Goal: Task Accomplishment & Management: Use online tool/utility

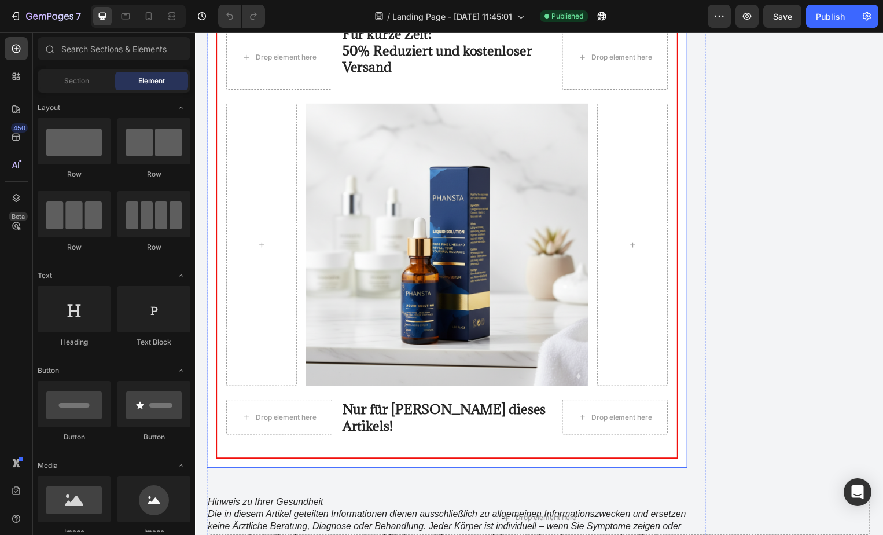
scroll to position [9778, 0]
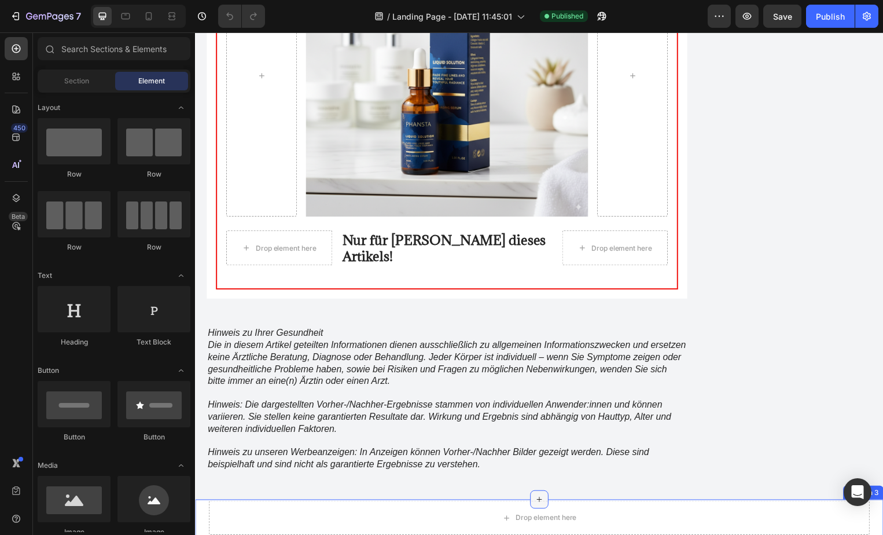
click at [538, 499] on icon at bounding box center [542, 503] width 9 height 9
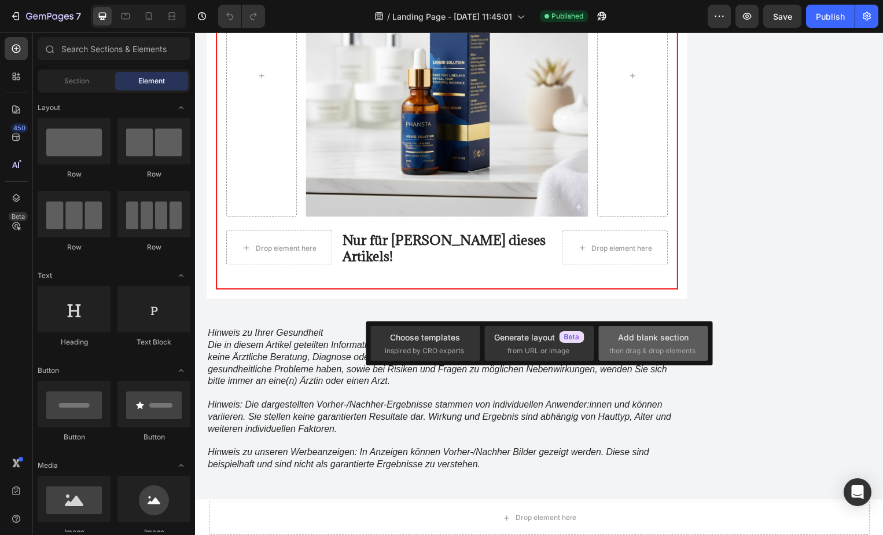
click at [641, 342] on div "Add blank section" at bounding box center [653, 337] width 71 height 12
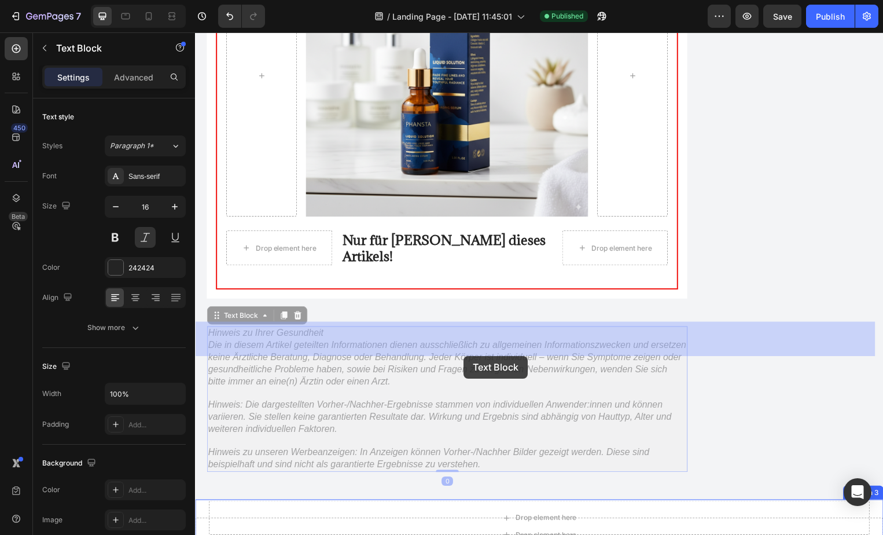
drag, startPoint x: 373, startPoint y: 207, endPoint x: 470, endPoint y: 359, distance: 180.2
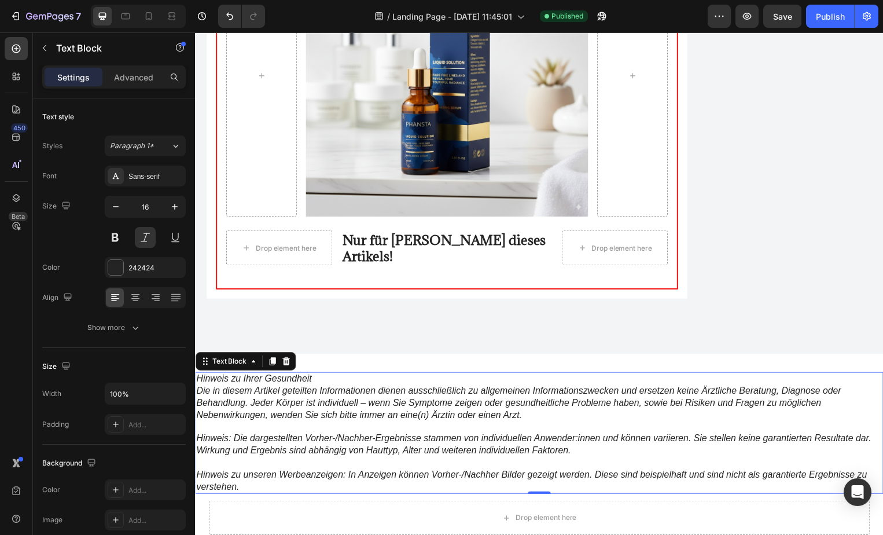
click at [260, 473] on p "Hinweis zu unseren Werbeanzeigen: In Anzeigen können Vorher-/Nachher Bilder gez…" at bounding box center [542, 485] width 692 height 24
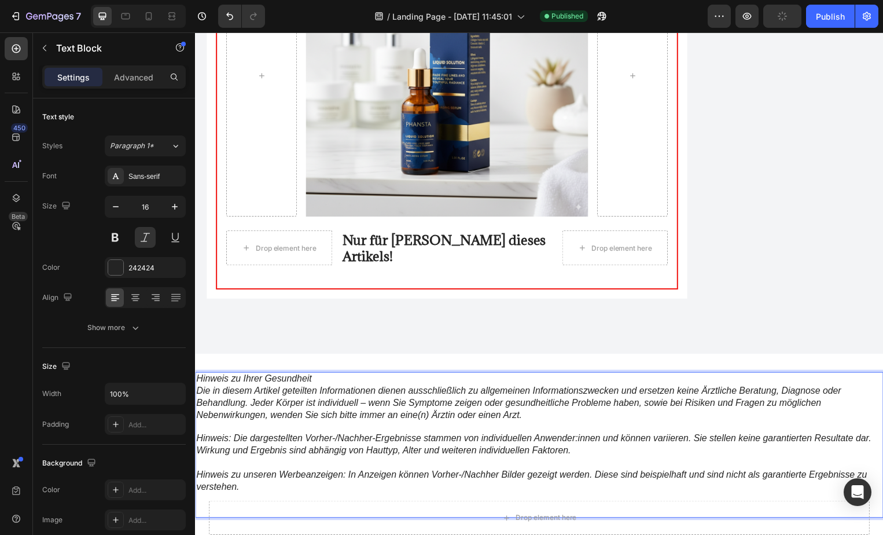
click at [260, 473] on p "Hinweis zu unseren Werbeanzeigen: In Anzeigen können Vorher-/Nachher Bilder gez…" at bounding box center [542, 485] width 692 height 24
click at [250, 473] on p "Hinweis zu unseren Werbeanzeigen: In Anzeigen können Vorher-/Nachher Bilder gez…" at bounding box center [542, 485] width 692 height 24
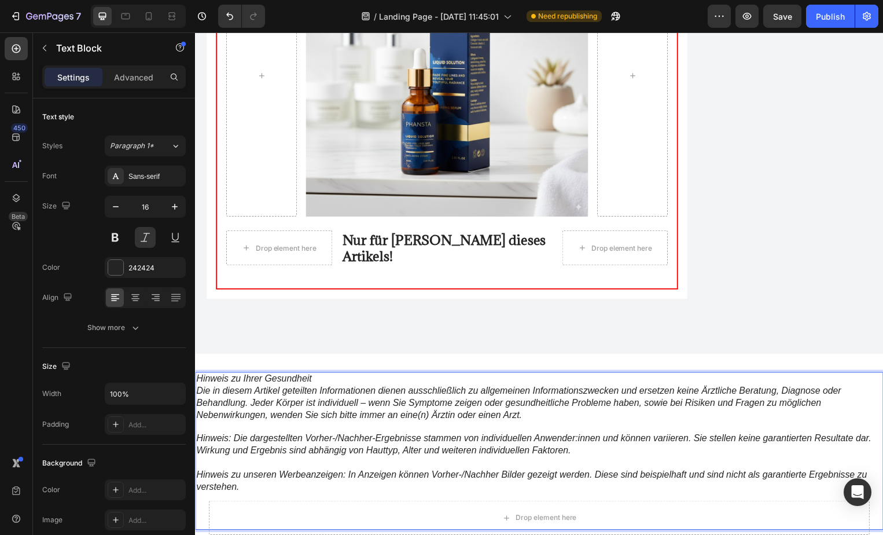
click at [205, 509] on p "Rich Text Editor. Editing area: main" at bounding box center [542, 515] width 692 height 12
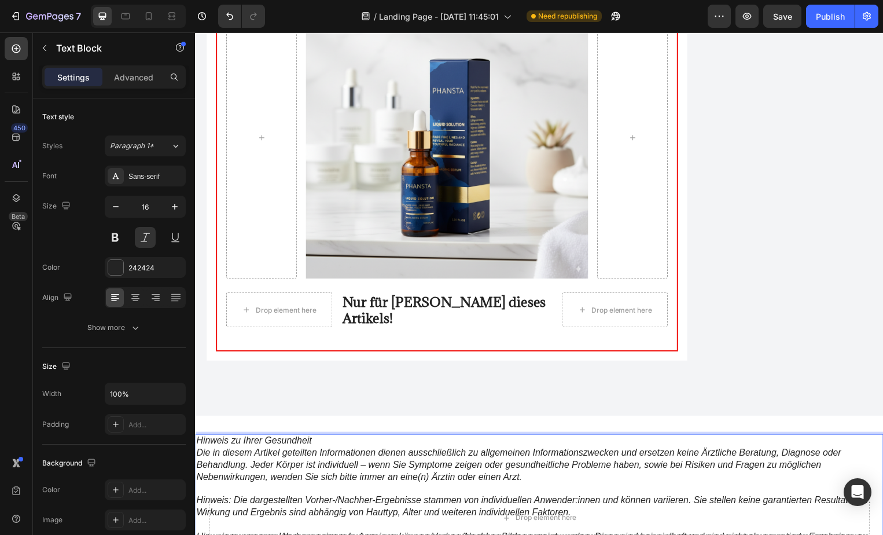
scroll to position [9716, 0]
click at [355, 419] on div "Hinweis zu Ihrer Gesundheit Die in diesem Artikel geteilten Informationen diene…" at bounding box center [542, 535] width 695 height 232
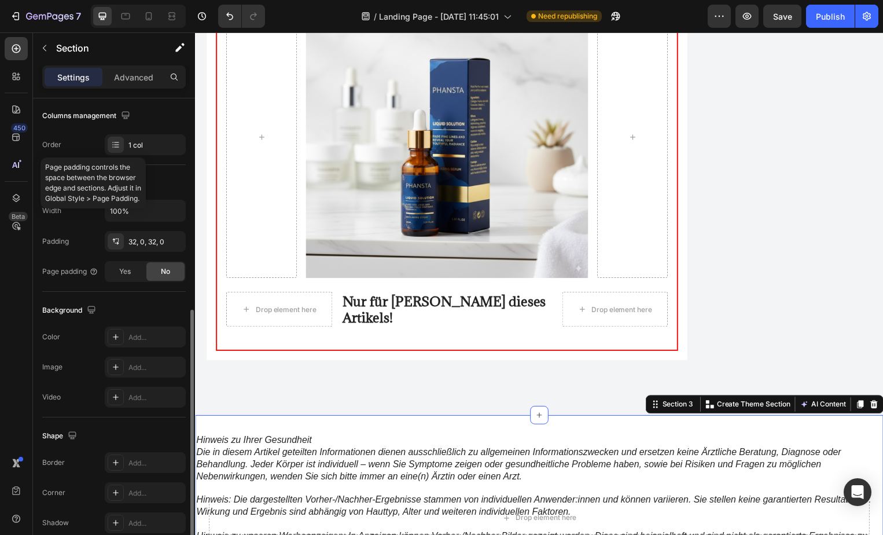
scroll to position [237, 0]
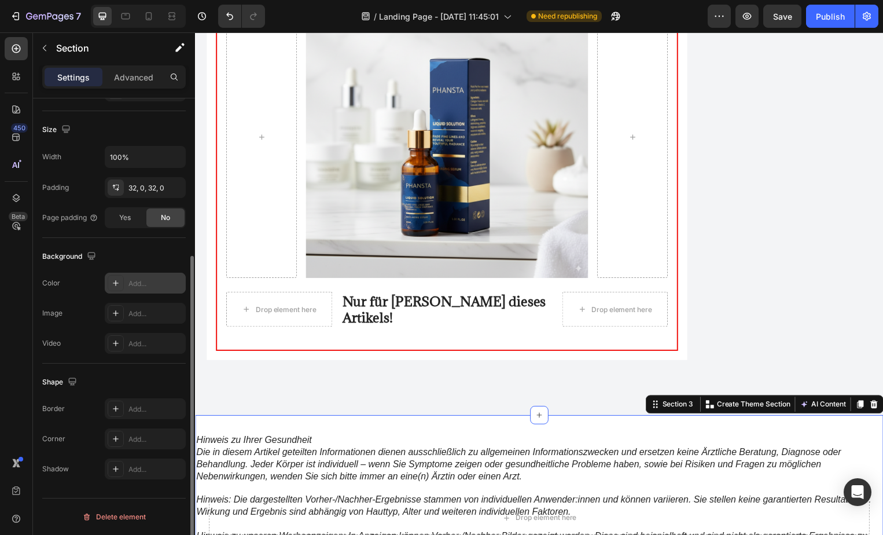
click at [119, 283] on icon at bounding box center [115, 282] width 9 height 9
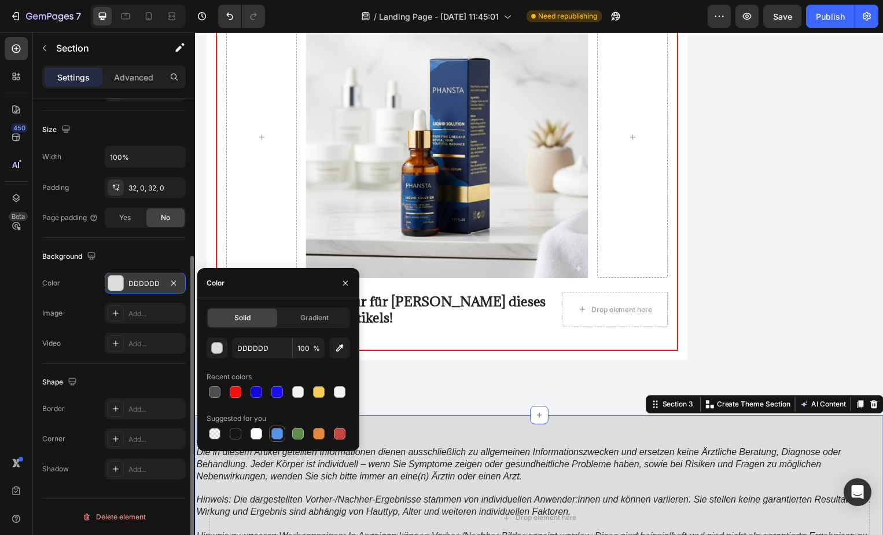
click at [278, 436] on div at bounding box center [278, 434] width 12 height 12
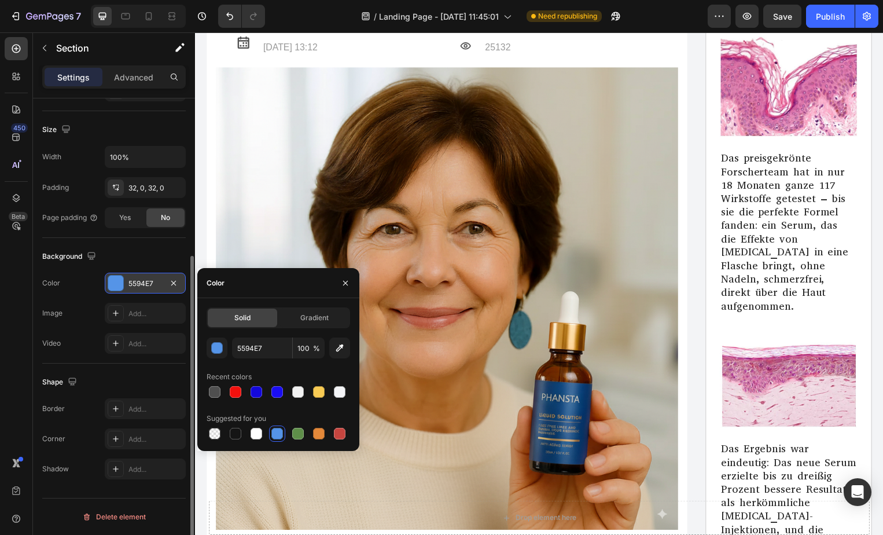
scroll to position [0, 0]
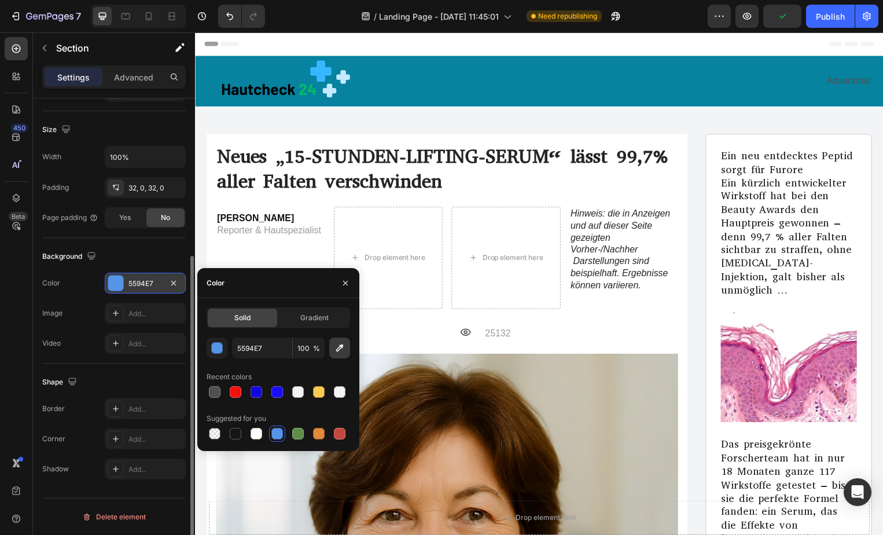
click at [336, 348] on icon "button" at bounding box center [340, 348] width 12 height 12
type input "07829F"
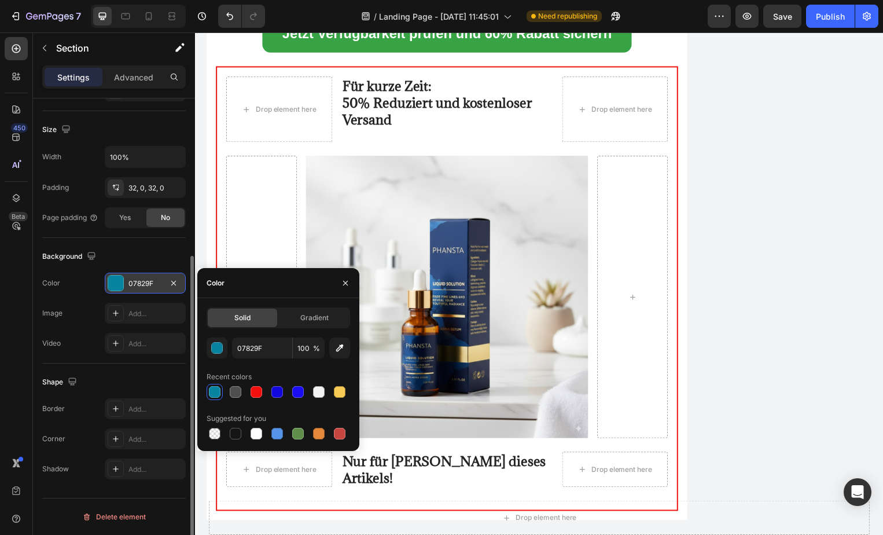
scroll to position [9863, 0]
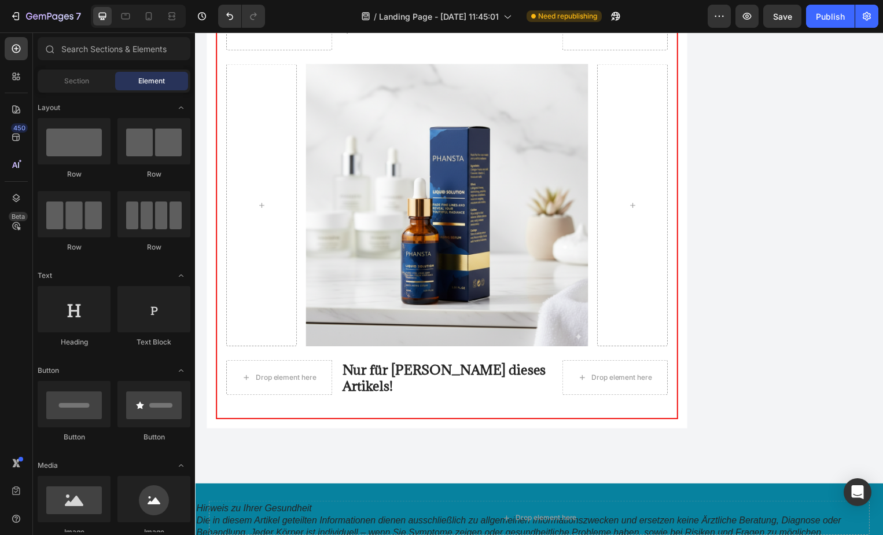
scroll to position [9646, 0]
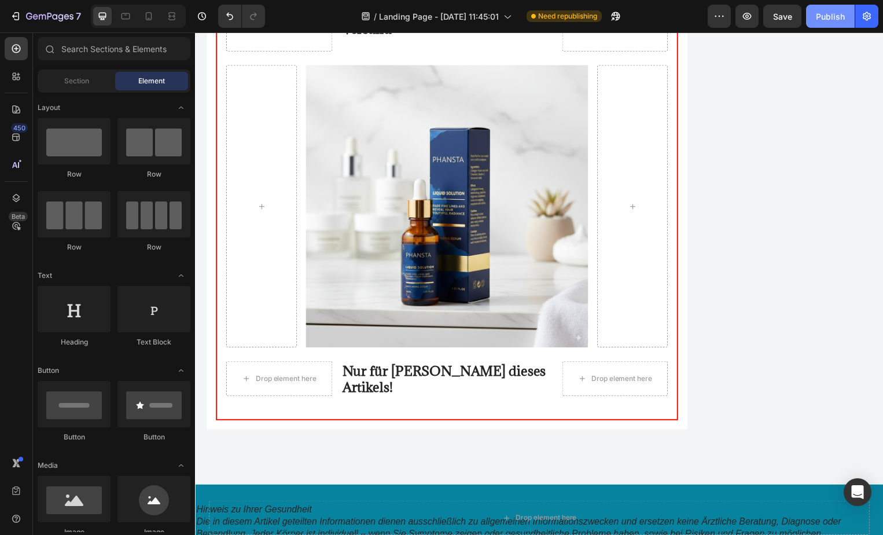
click at [822, 23] on button "Publish" at bounding box center [830, 16] width 49 height 23
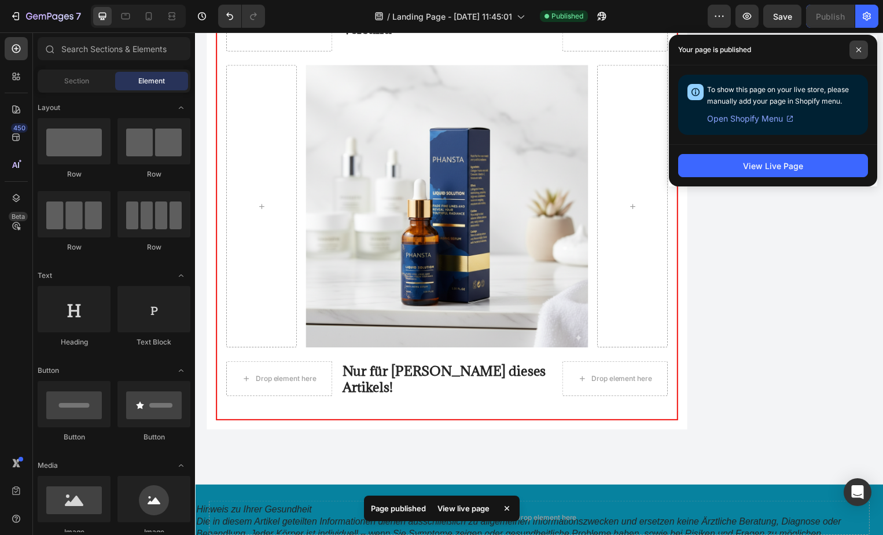
click at [856, 52] on span at bounding box center [859, 50] width 19 height 19
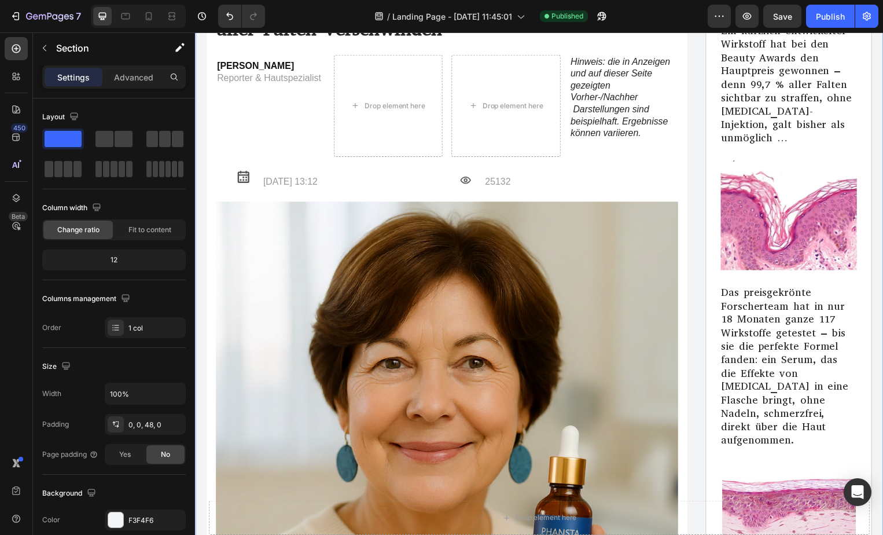
scroll to position [144, 0]
